Goal: Check status: Check status

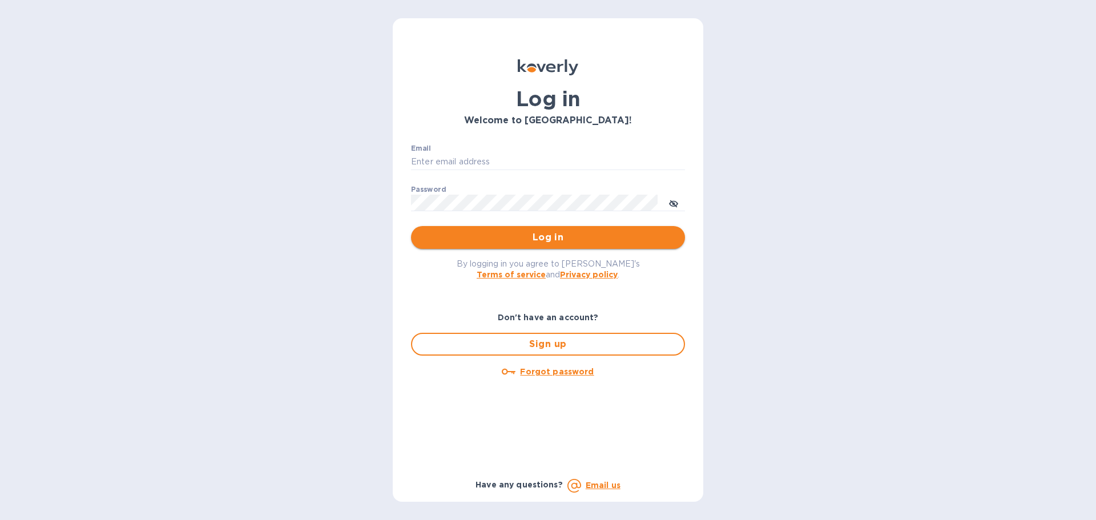
type input "[EMAIL_ADDRESS][DOMAIN_NAME]"
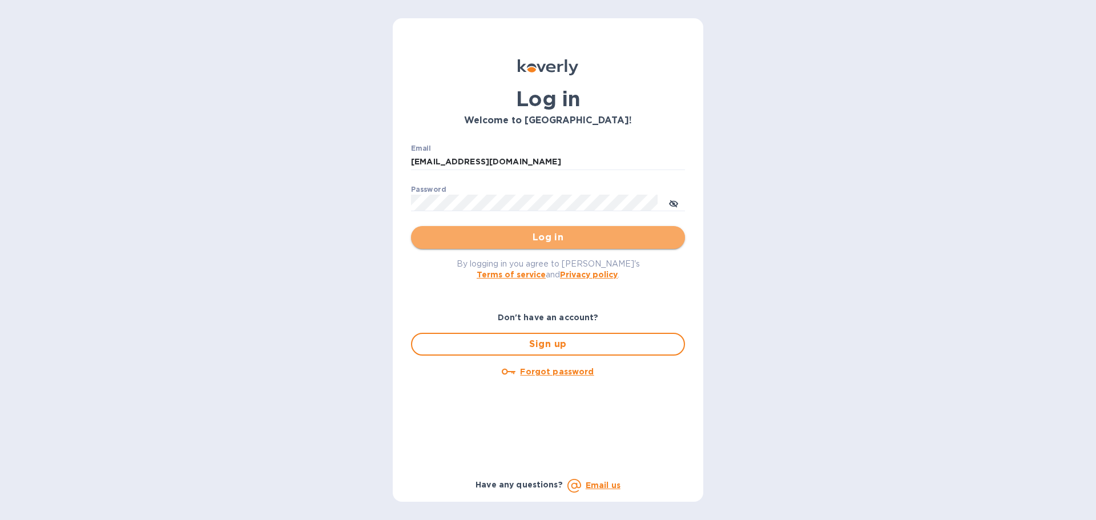
click at [572, 236] on span "Log in" at bounding box center [548, 238] width 256 height 14
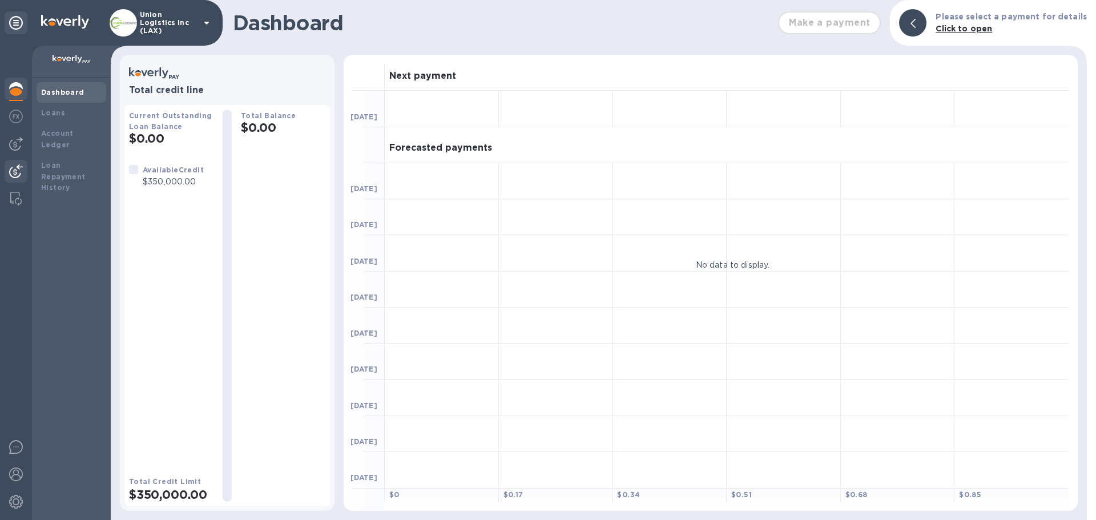
click at [15, 165] on img at bounding box center [16, 171] width 14 height 14
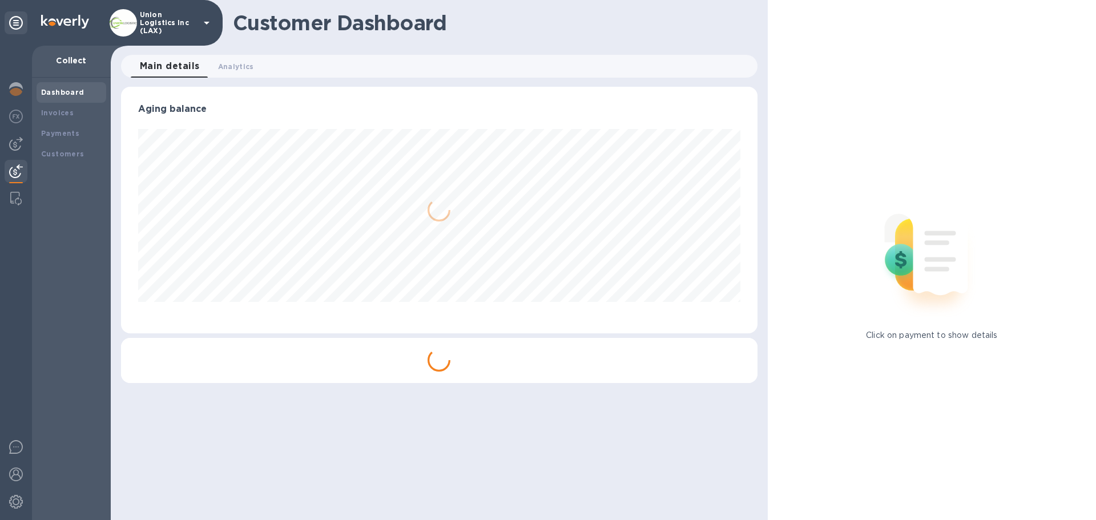
scroll to position [247, 636]
click at [76, 131] on b "Payments" at bounding box center [60, 133] width 38 height 9
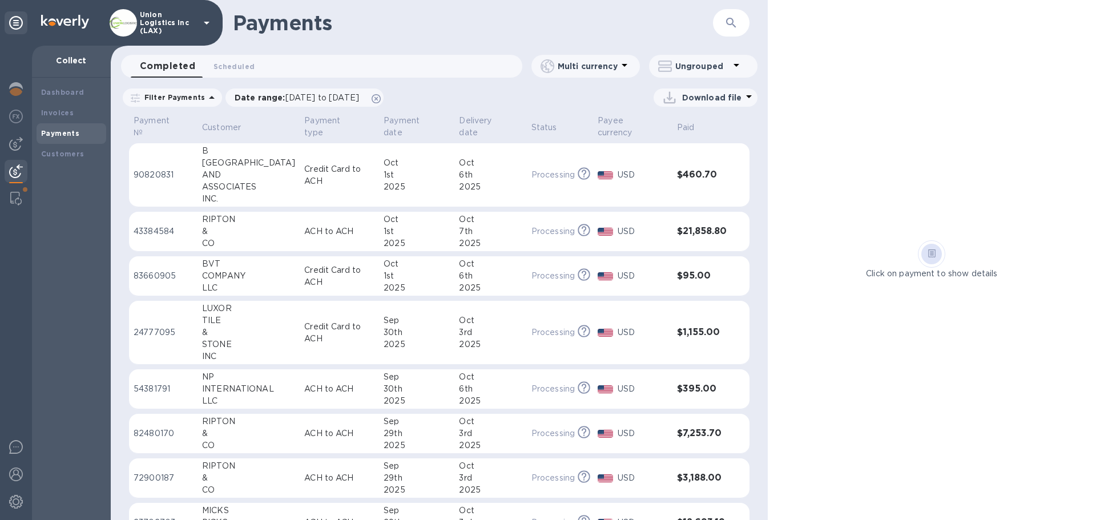
click at [252, 164] on div "[GEOGRAPHIC_DATA]" at bounding box center [248, 163] width 93 height 12
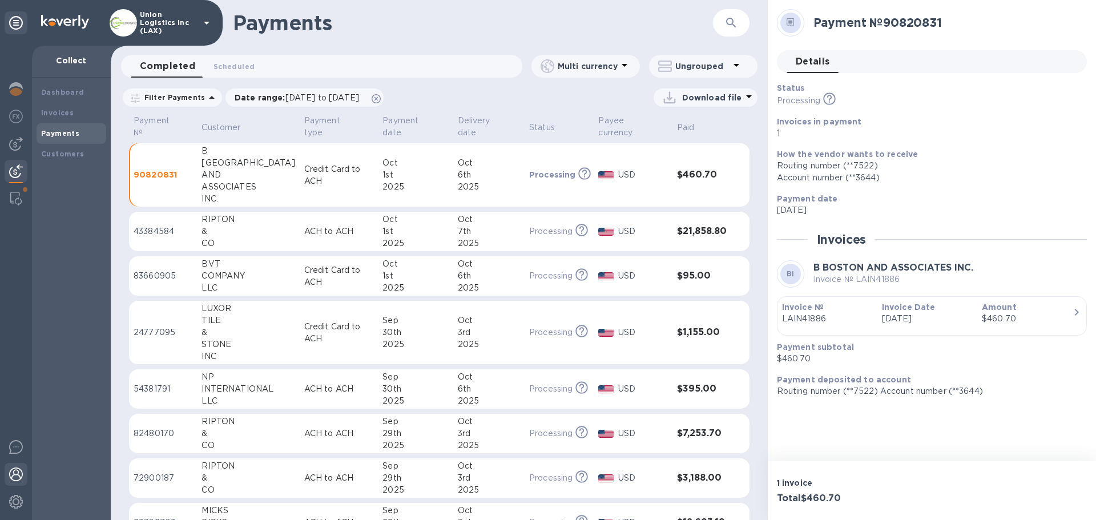
click at [21, 473] on img at bounding box center [16, 475] width 14 height 14
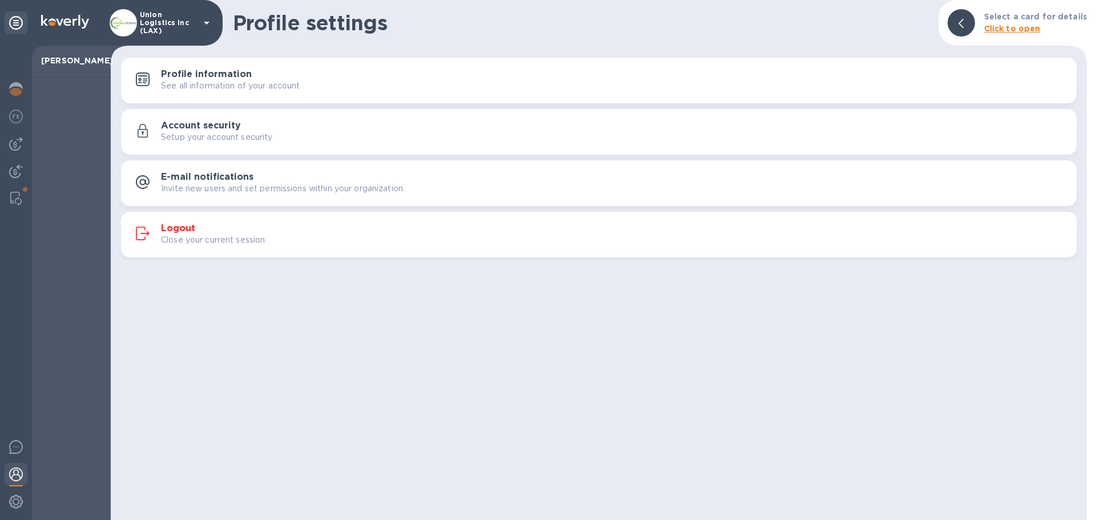
click at [307, 247] on div "Logout Close your current session." at bounding box center [599, 234] width 942 height 27
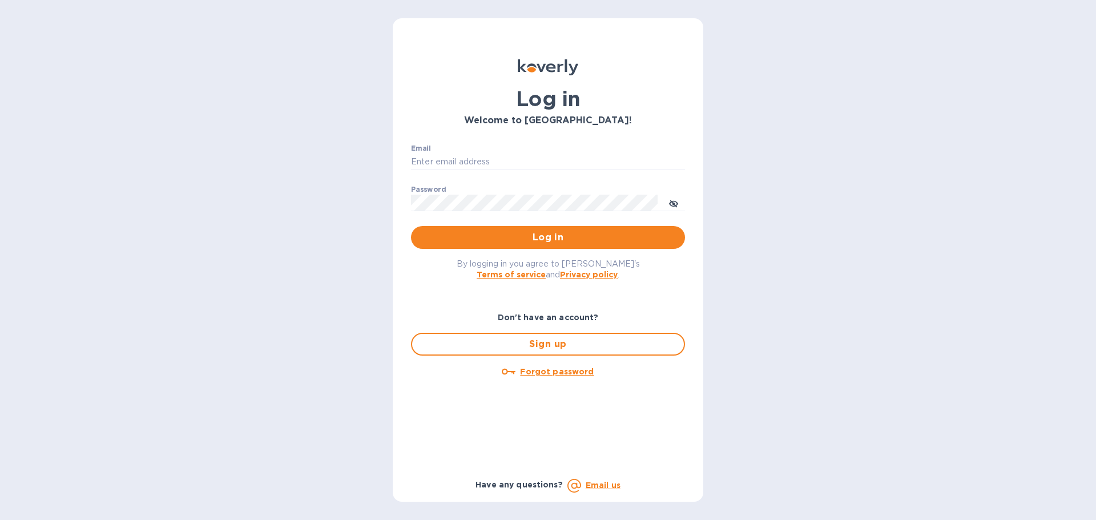
type input "[EMAIL_ADDRESS][DOMAIN_NAME]"
